Goal: Transaction & Acquisition: Register for event/course

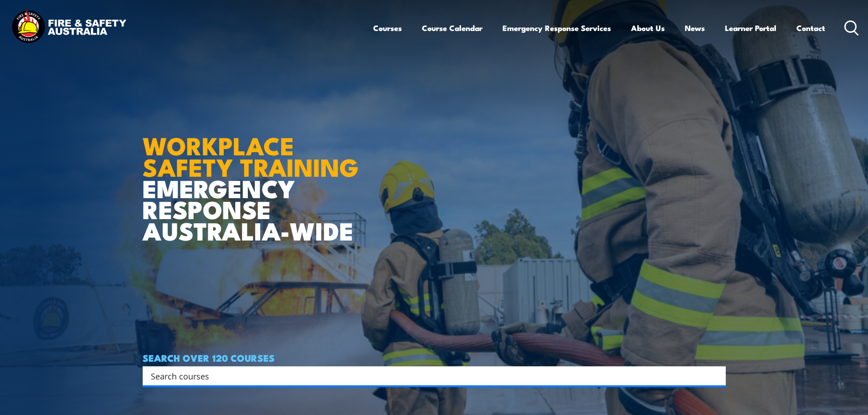
click at [296, 375] on input "Search input" at bounding box center [428, 376] width 555 height 14
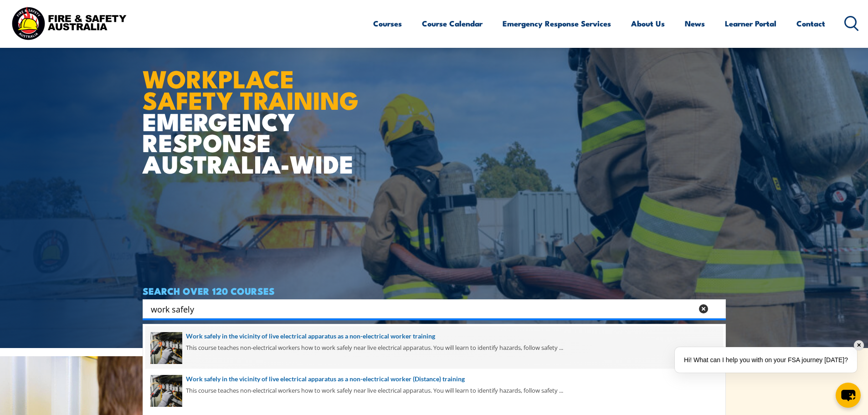
scroll to position [91, 0]
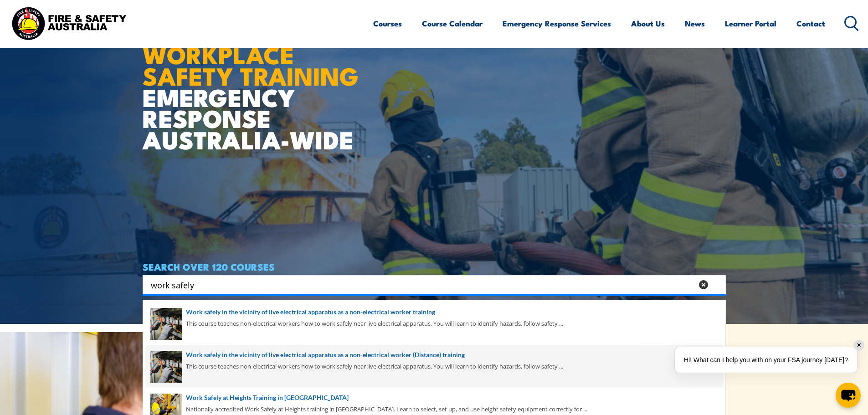
type input "work safely"
click at [357, 349] on span at bounding box center [433, 366] width 577 height 43
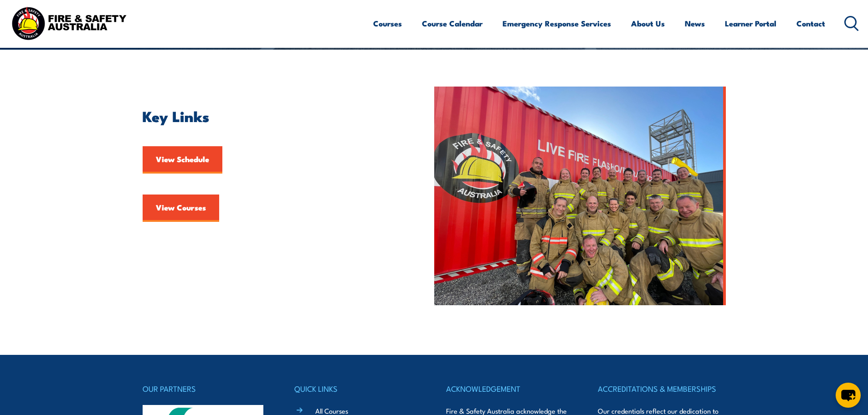
scroll to position [228, 0]
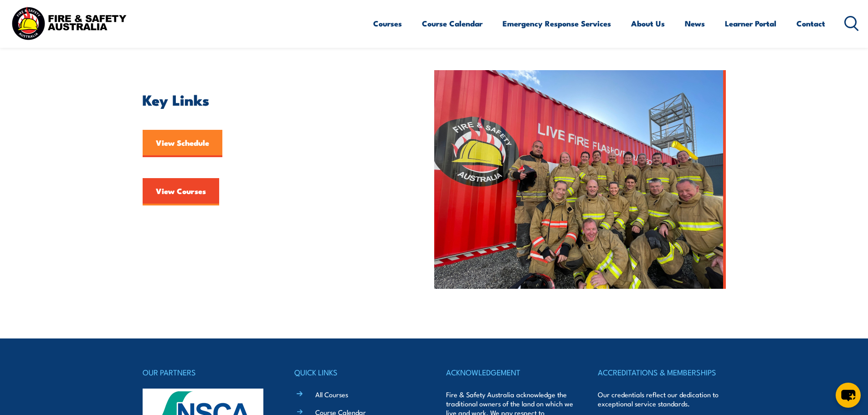
click at [174, 152] on link "View Schedule" at bounding box center [183, 143] width 80 height 27
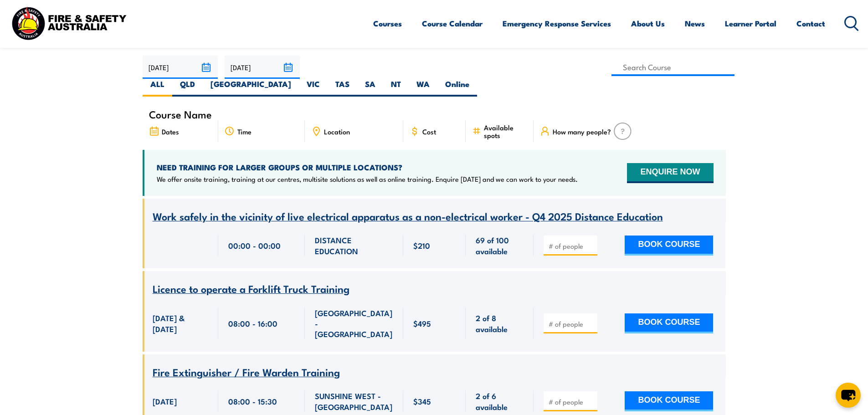
scroll to position [273, 0]
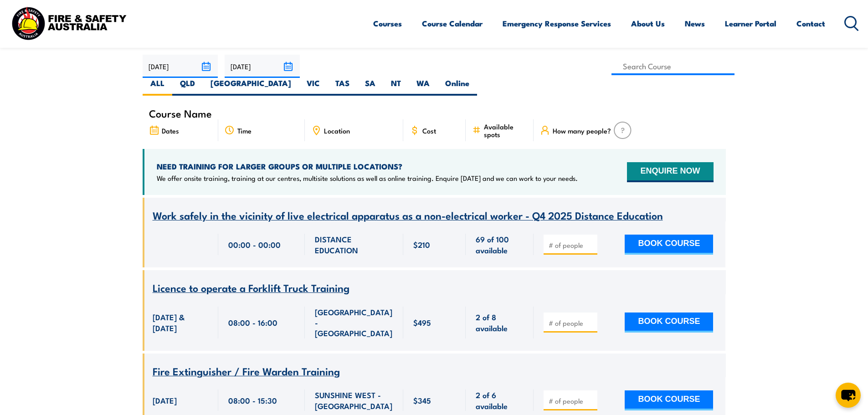
click at [421, 207] on span "Work safely in the vicinity of live electrical apparatus as a non-electrical wo…" at bounding box center [408, 214] width 510 height 15
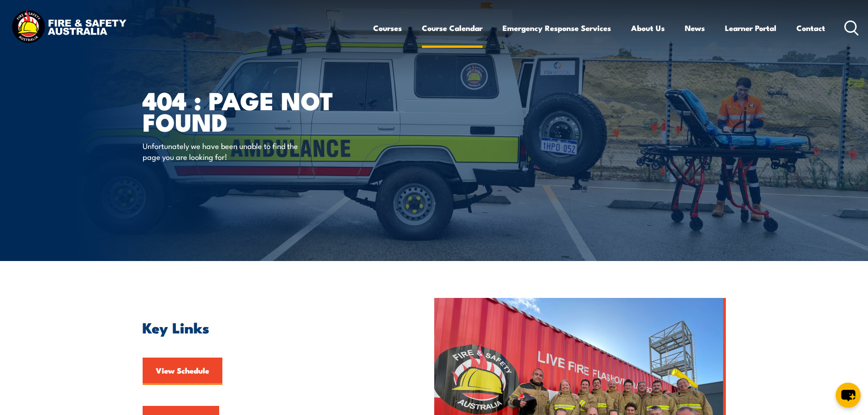
click at [436, 28] on link "Course Calendar" at bounding box center [452, 28] width 61 height 24
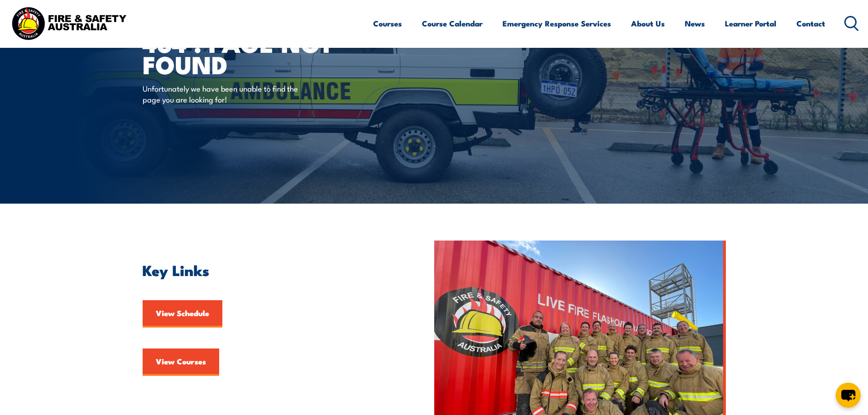
scroll to position [91, 0]
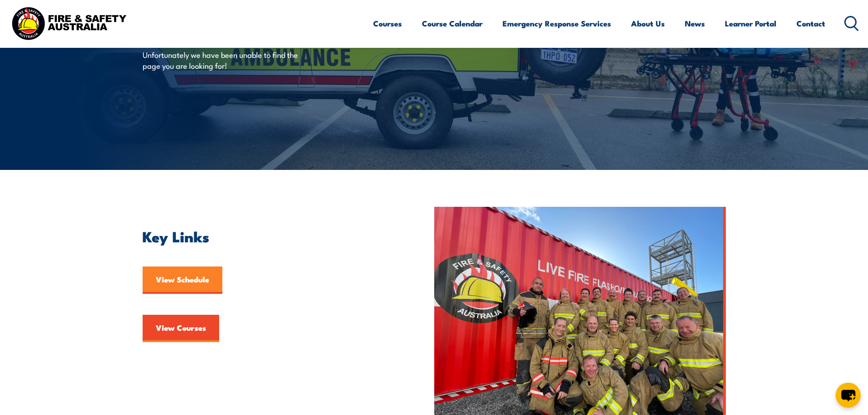
click at [185, 286] on link "View Schedule" at bounding box center [183, 279] width 80 height 27
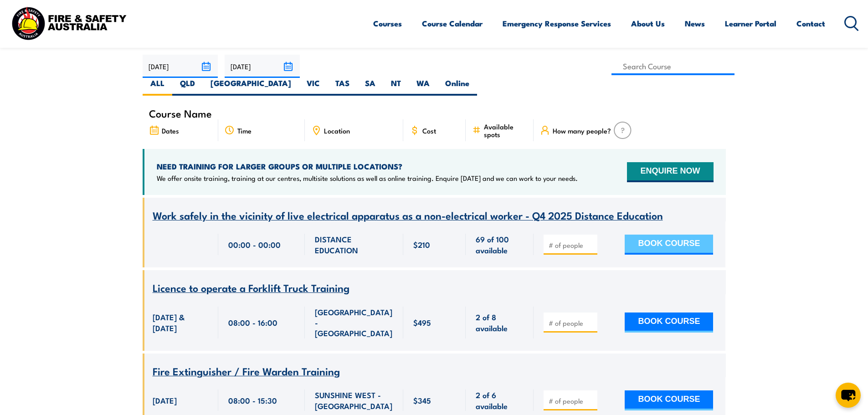
click at [654, 235] on button "BOOK COURSE" at bounding box center [668, 245] width 88 height 20
click at [590, 240] on input "1" at bounding box center [571, 244] width 46 height 9
type input "2"
click at [590, 240] on input "2" at bounding box center [571, 244] width 46 height 9
click at [683, 235] on button "BOOK COURSE" at bounding box center [668, 245] width 88 height 20
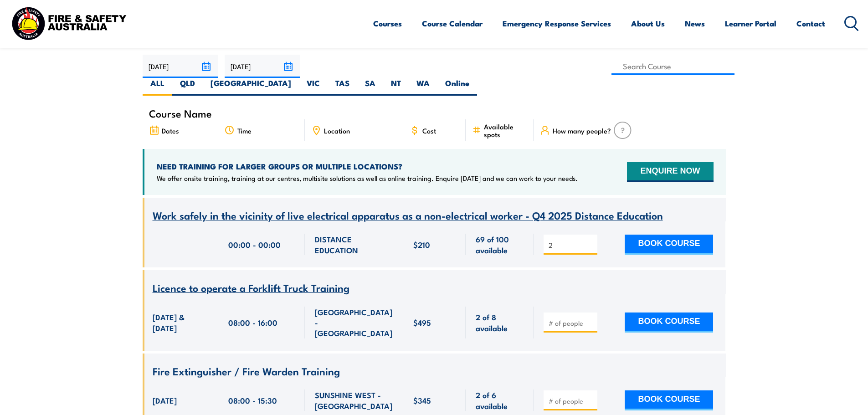
click at [180, 207] on span "Work safely in the vicinity of live electrical apparatus as a non-electrical wo…" at bounding box center [408, 214] width 510 height 15
